Goal: Task Accomplishment & Management: Use online tool/utility

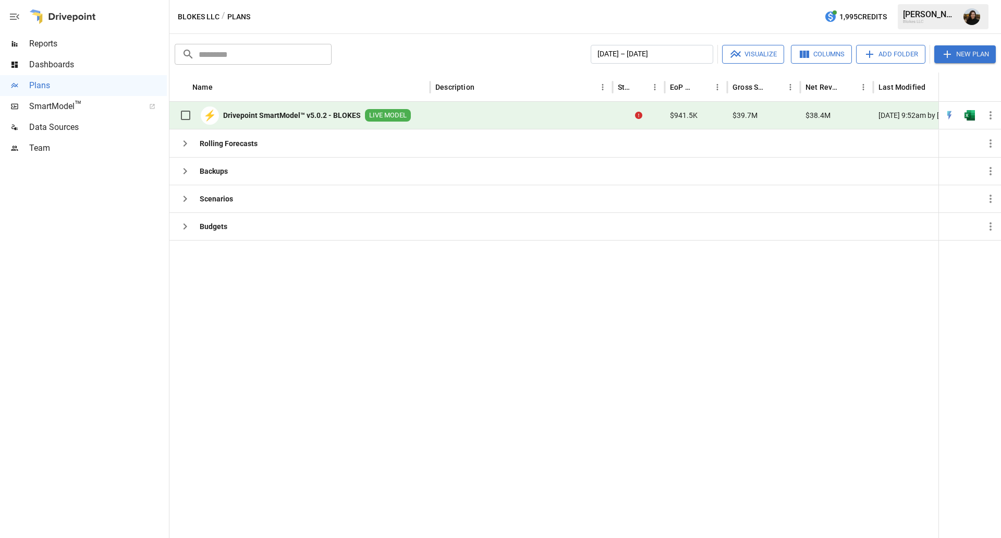
click at [260, 358] on div at bounding box center [586, 389] width 834 height 298
click at [972, 58] on button "New Plan" at bounding box center [966, 54] width 62 height 18
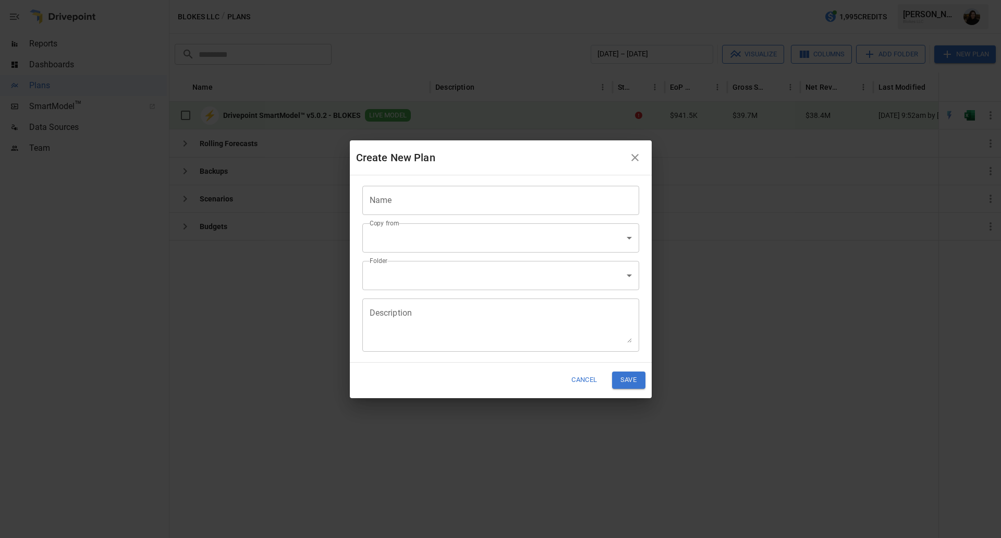
drag, startPoint x: 640, startPoint y: 157, endPoint x: 750, endPoint y: 3, distance: 188.8
click at [639, 157] on icon "button" at bounding box center [635, 157] width 7 height 7
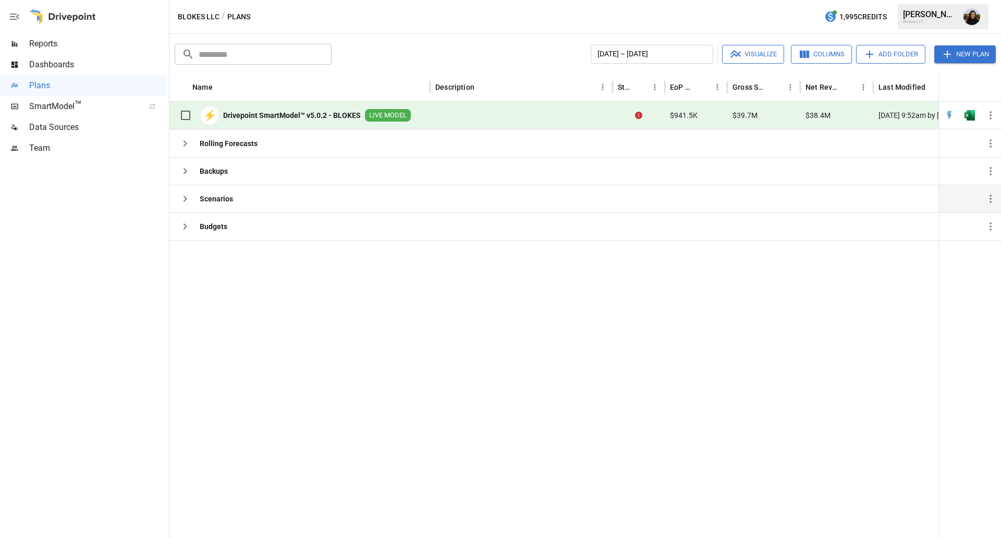
click at [216, 206] on div "Scenarios" at bounding box center [204, 198] width 58 height 21
click at [185, 200] on icon "button" at bounding box center [186, 199] width 4 height 6
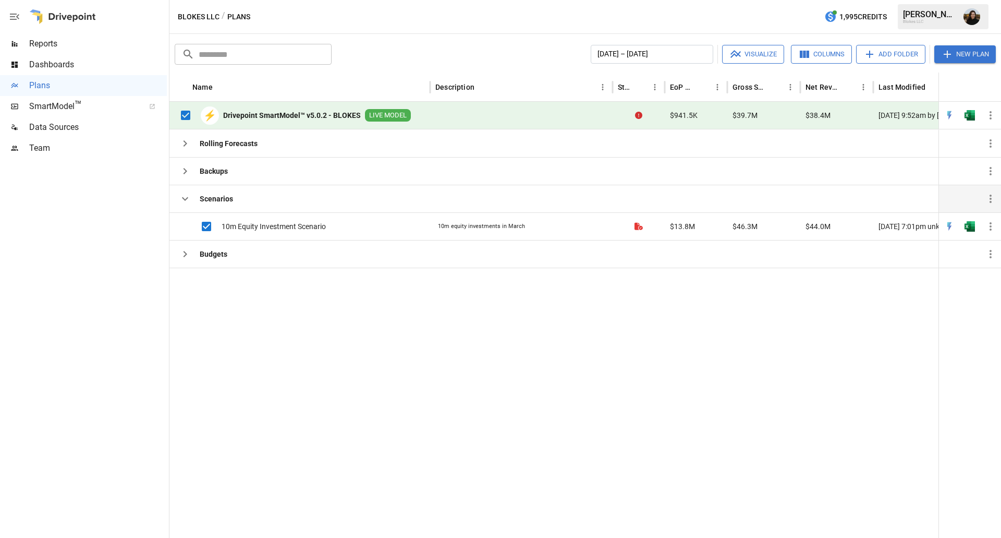
click at [754, 55] on button "Visualize" at bounding box center [753, 54] width 62 height 19
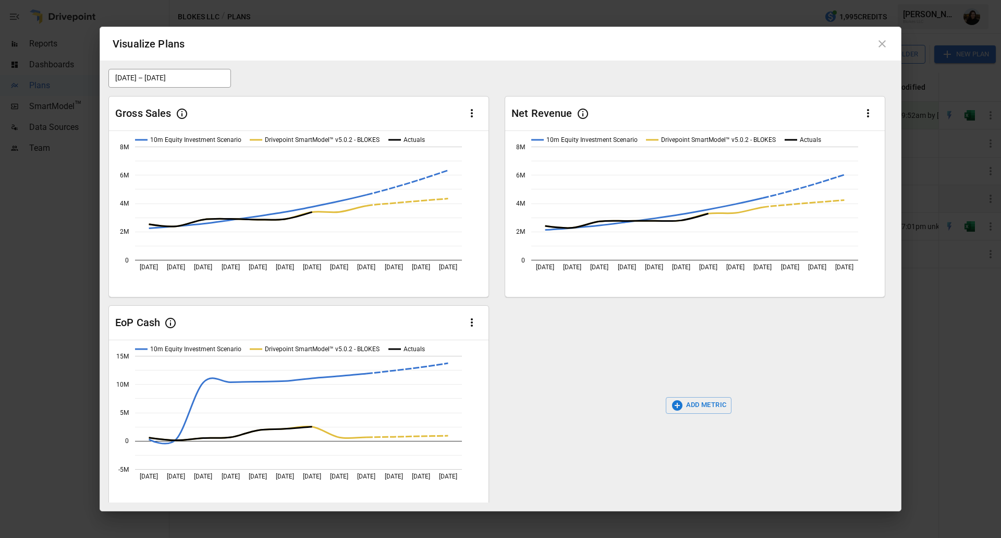
click at [886, 46] on icon at bounding box center [882, 44] width 13 height 13
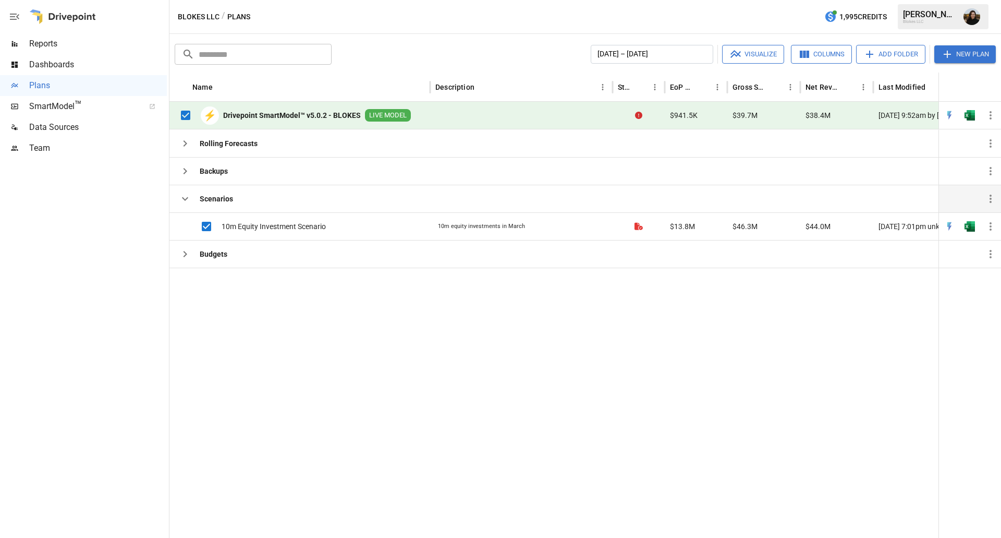
click at [441, 388] on div at bounding box center [586, 403] width 834 height 270
click at [264, 375] on div at bounding box center [586, 403] width 834 height 270
click at [186, 201] on icon "button" at bounding box center [185, 198] width 13 height 13
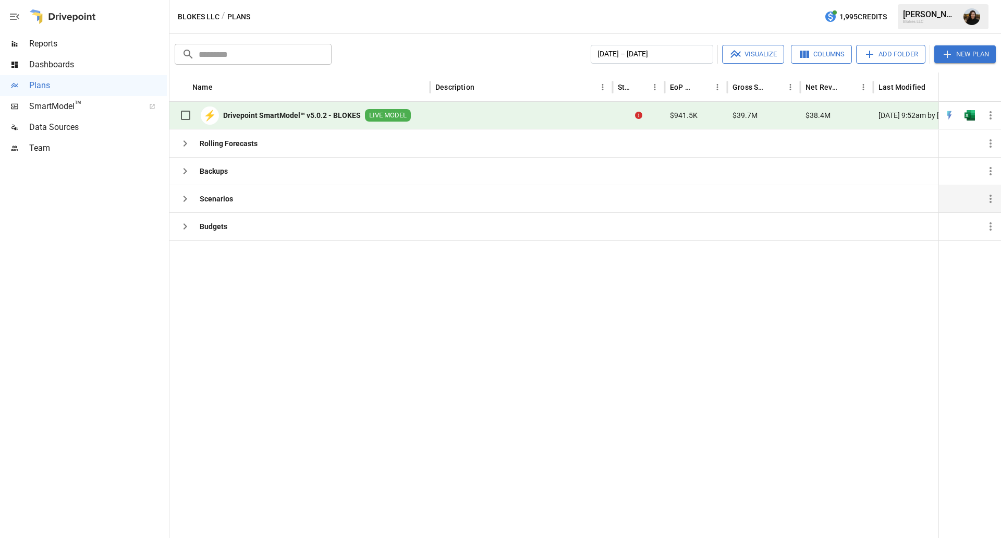
click at [271, 116] on b "Drivepoint SmartModel™ v5.0.2 - BLOKES" at bounding box center [292, 115] width 138 height 10
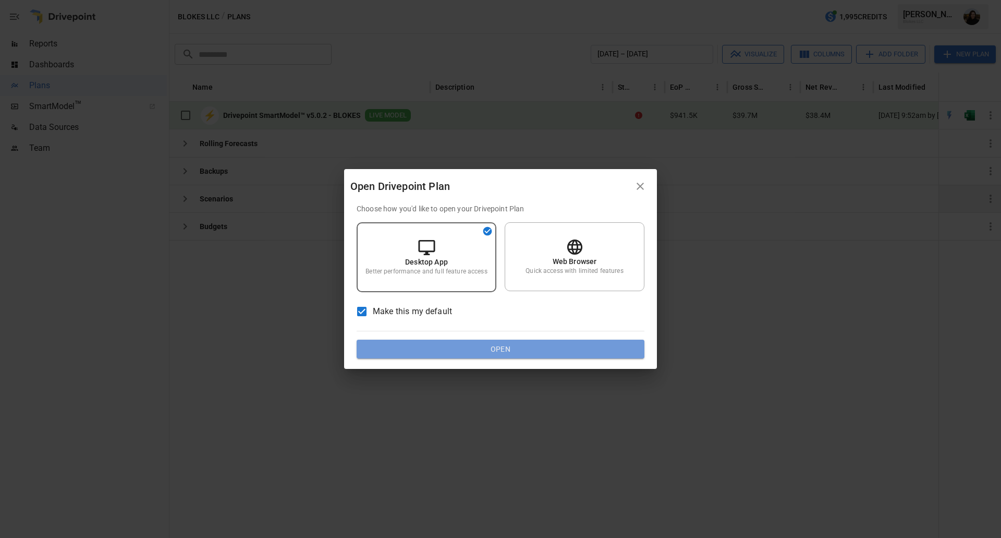
click at [409, 349] on button "Open" at bounding box center [501, 349] width 288 height 19
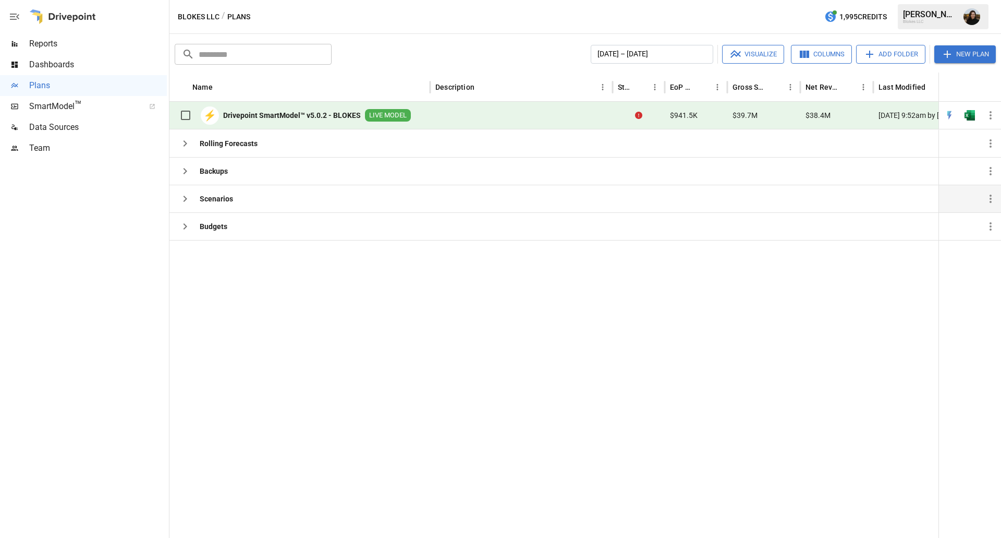
click at [976, 21] on img "Amy Thacker" at bounding box center [972, 16] width 17 height 17
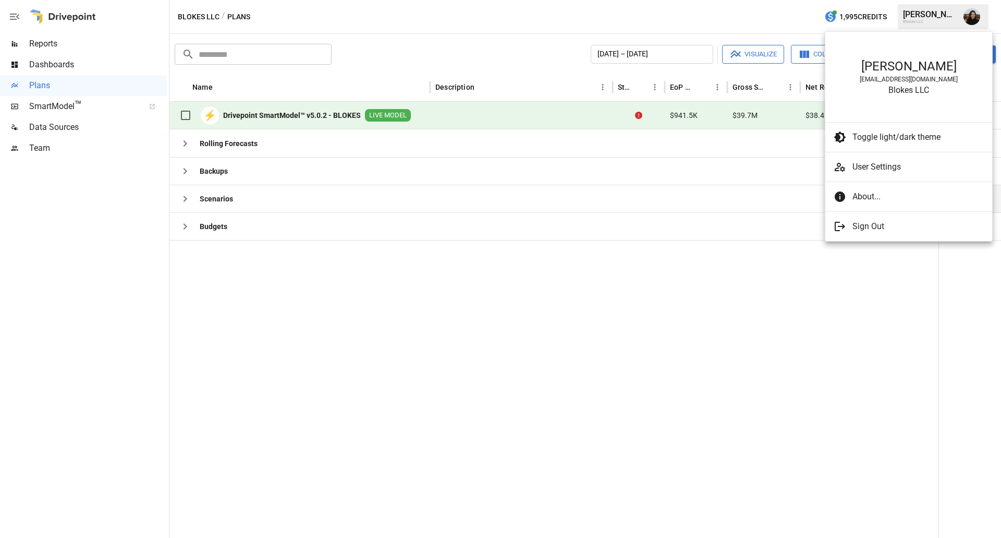
click at [849, 299] on div at bounding box center [500, 269] width 1001 height 538
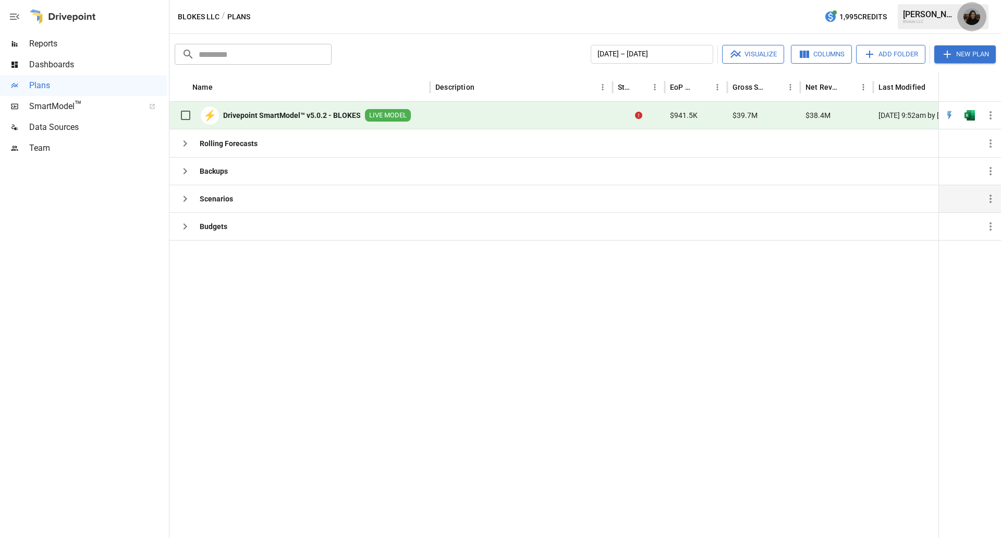
click at [971, 17] on img "Amy Thacker" at bounding box center [972, 16] width 17 height 17
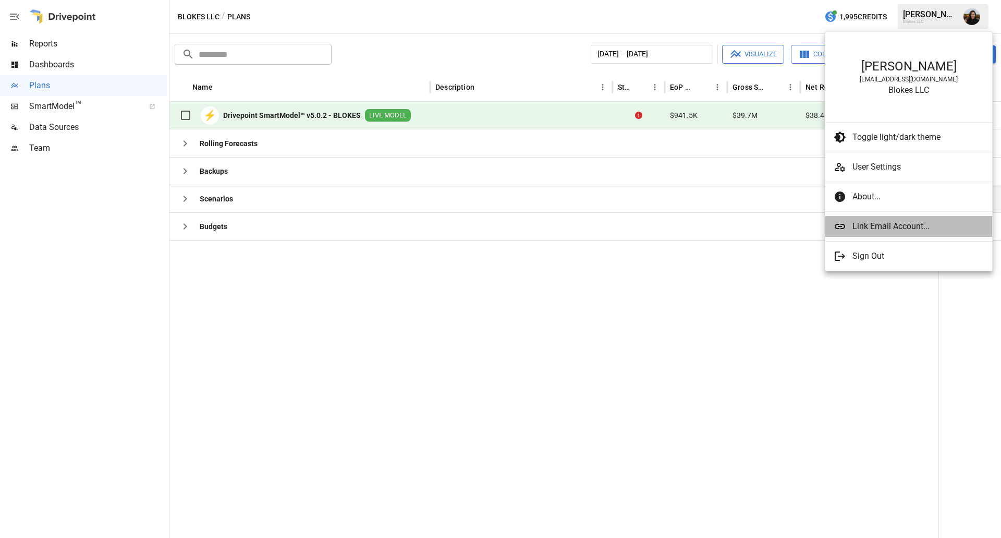
click at [882, 228] on span "Link Email Account..." at bounding box center [918, 226] width 131 height 13
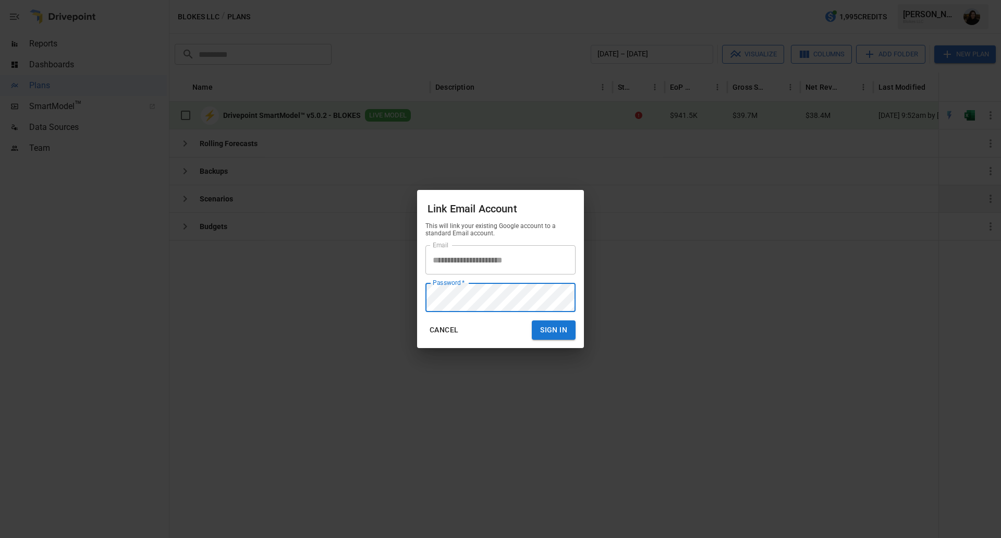
click at [532, 320] on button "Sign In" at bounding box center [554, 329] width 44 height 19
